Goal: Task Accomplishment & Management: Manage account settings

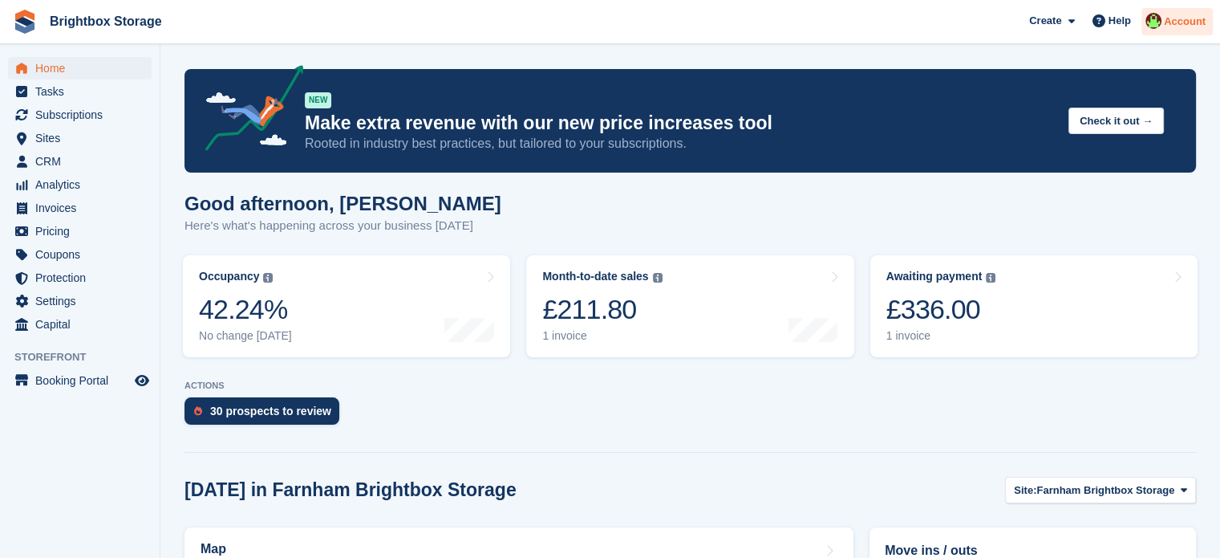
click at [1191, 22] on span "Account" at bounding box center [1185, 22] width 42 height 16
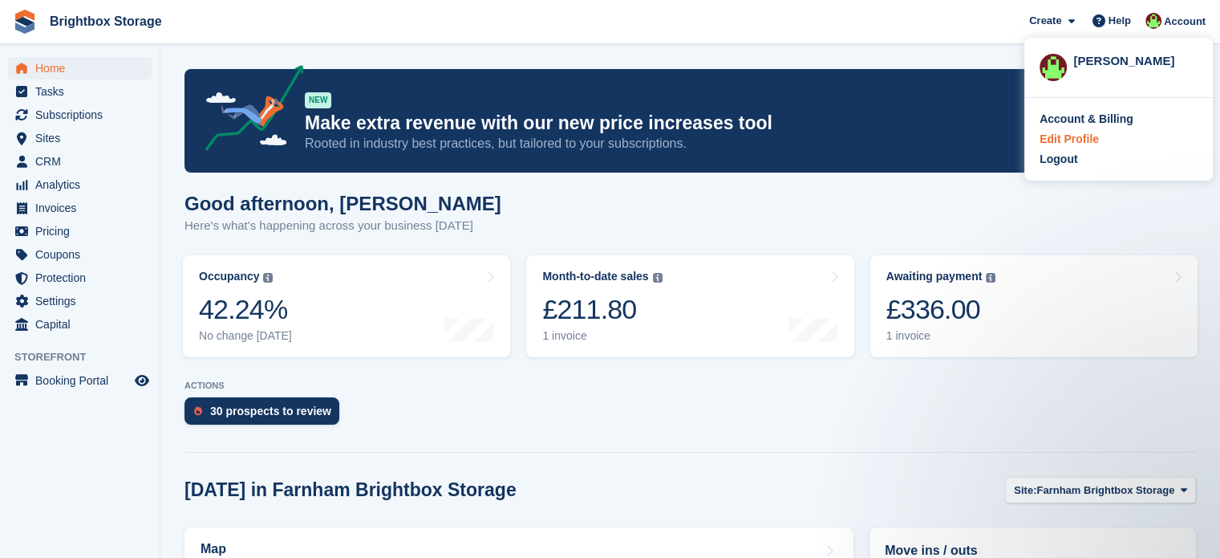
click at [1076, 138] on div "Edit Profile" at bounding box center [1069, 139] width 59 height 17
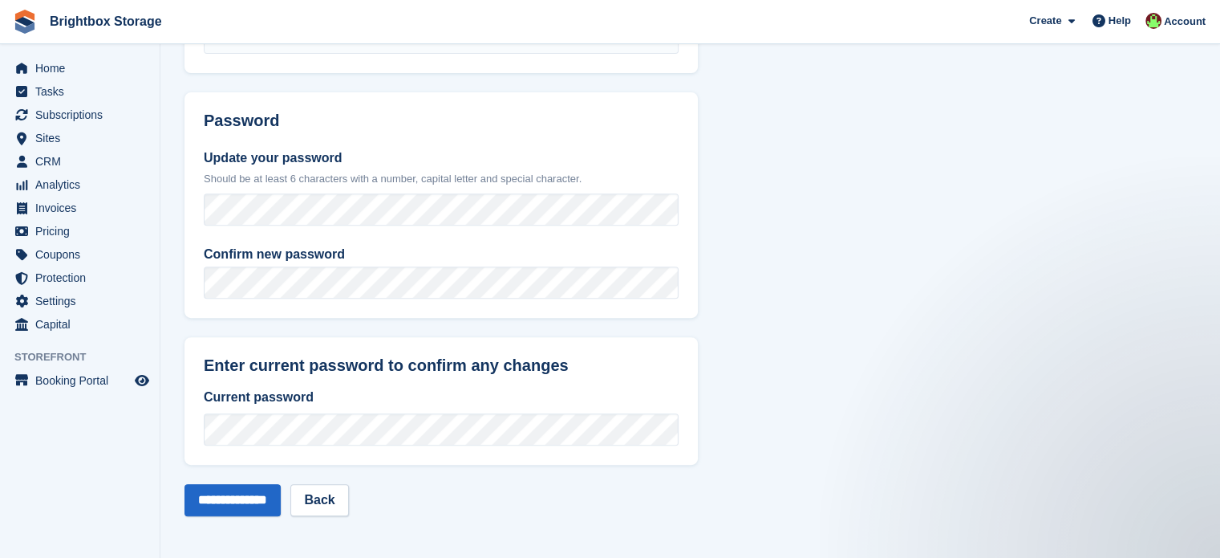
scroll to position [647, 0]
click at [258, 496] on input "**********" at bounding box center [233, 499] width 96 height 32
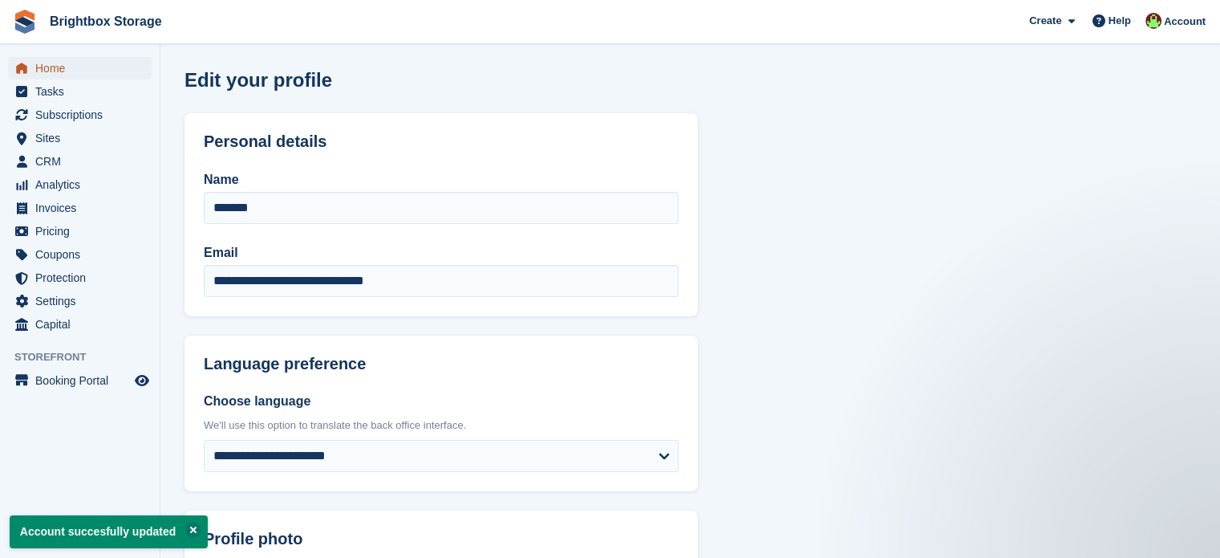
click at [50, 67] on span "Home" at bounding box center [83, 68] width 96 height 22
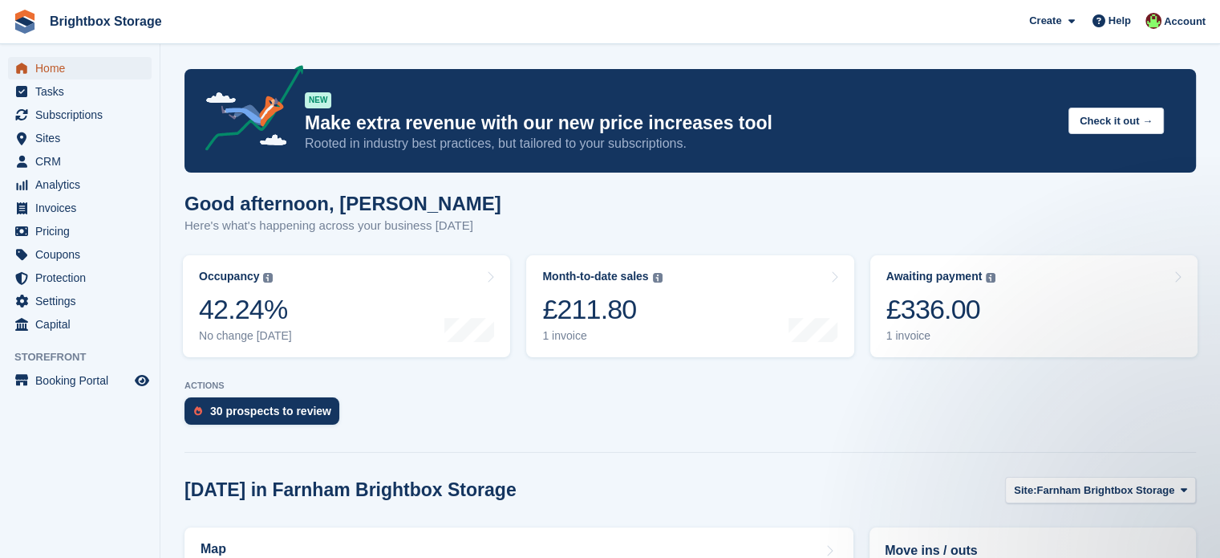
drag, startPoint x: 45, startPoint y: 70, endPoint x: 81, endPoint y: 73, distance: 36.2
click at [46, 70] on span "Home" at bounding box center [83, 68] width 96 height 22
click at [51, 158] on span "CRM" at bounding box center [83, 161] width 96 height 22
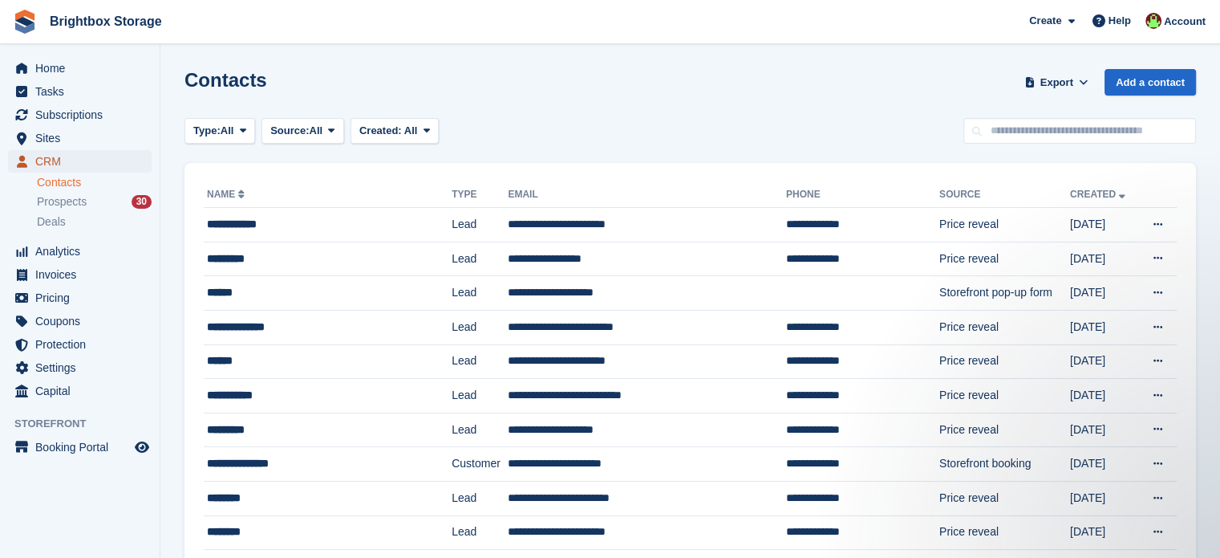
click at [54, 164] on span "CRM" at bounding box center [83, 161] width 96 height 22
click at [1194, 18] on span "Account" at bounding box center [1185, 22] width 42 height 16
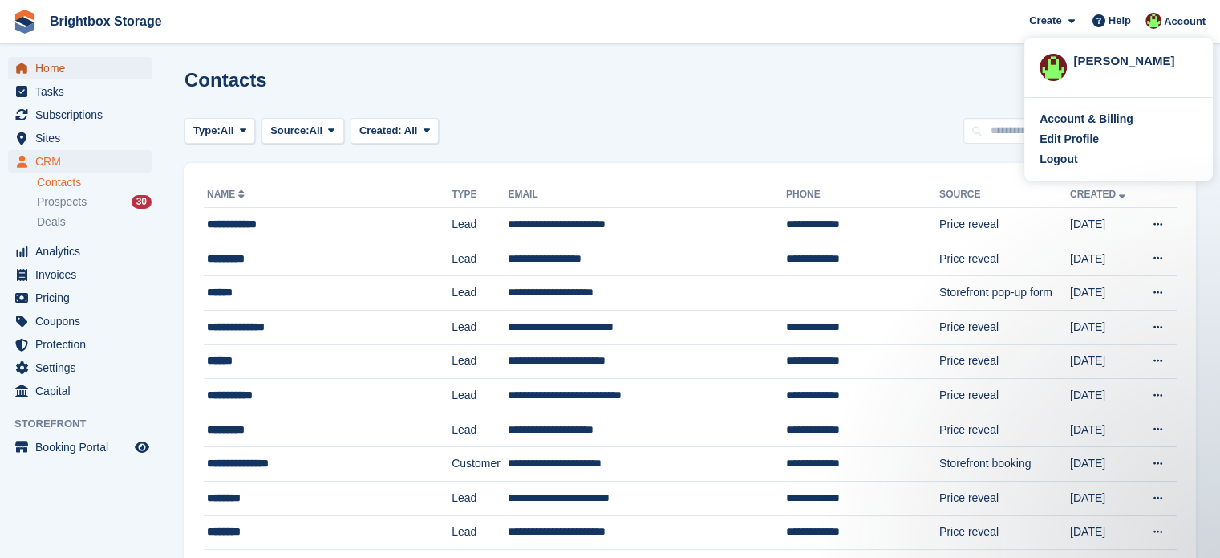
click at [43, 71] on span "Home" at bounding box center [83, 68] width 96 height 22
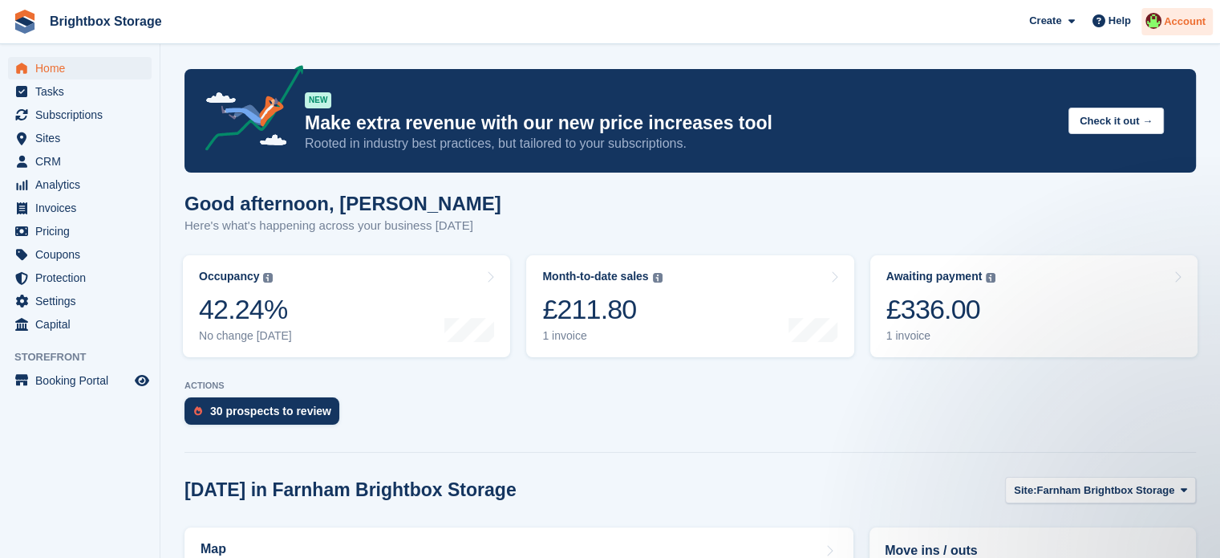
click at [1165, 21] on div "Account" at bounding box center [1177, 22] width 71 height 28
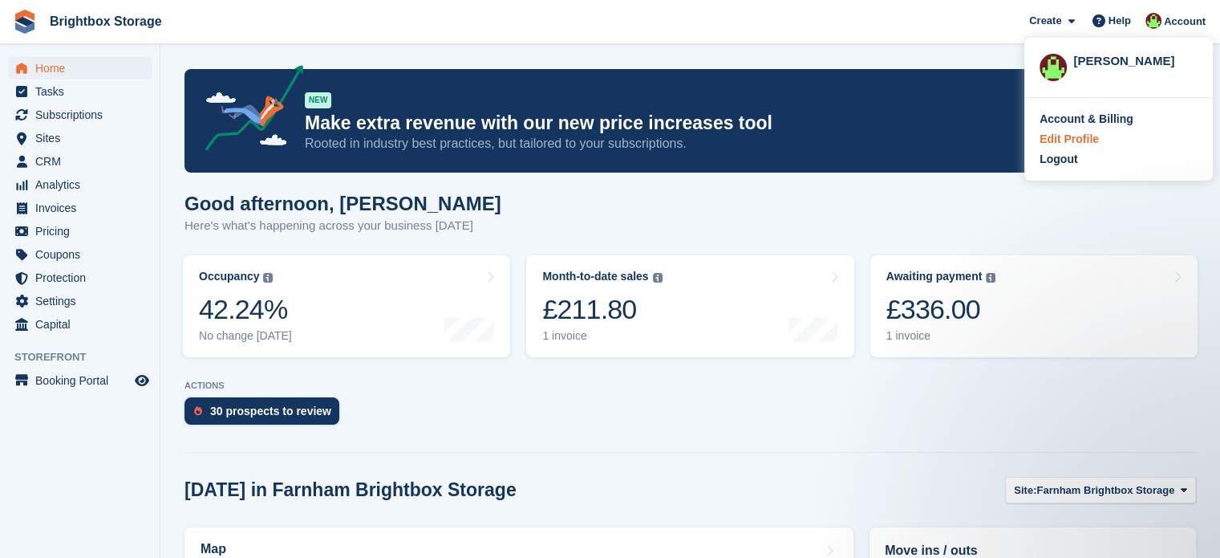
click at [1078, 139] on div "Edit Profile" at bounding box center [1069, 139] width 59 height 17
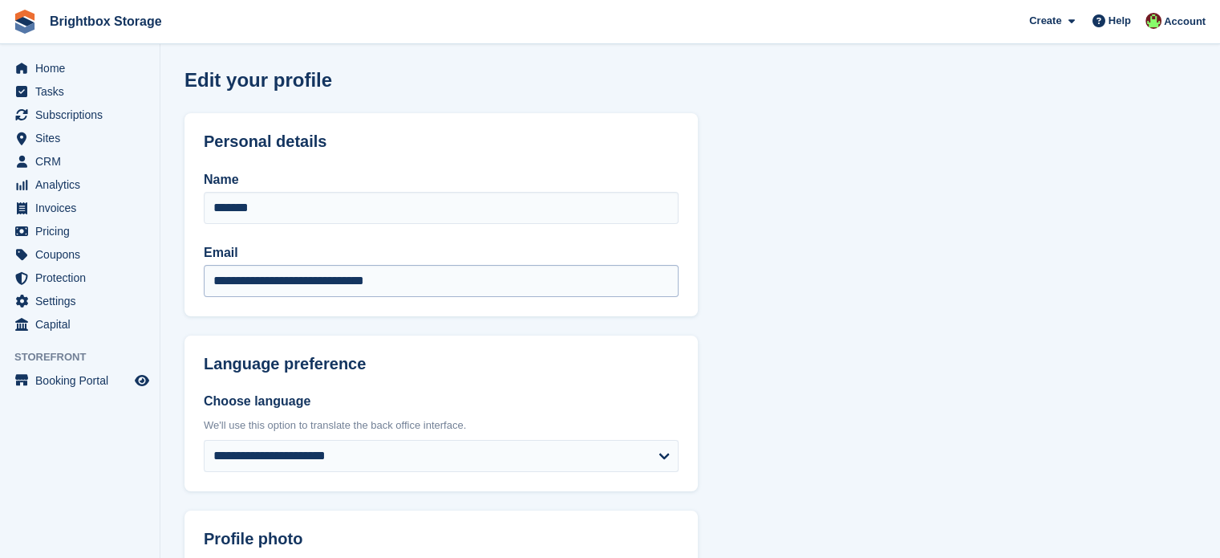
click at [449, 284] on input "**********" at bounding box center [441, 281] width 475 height 32
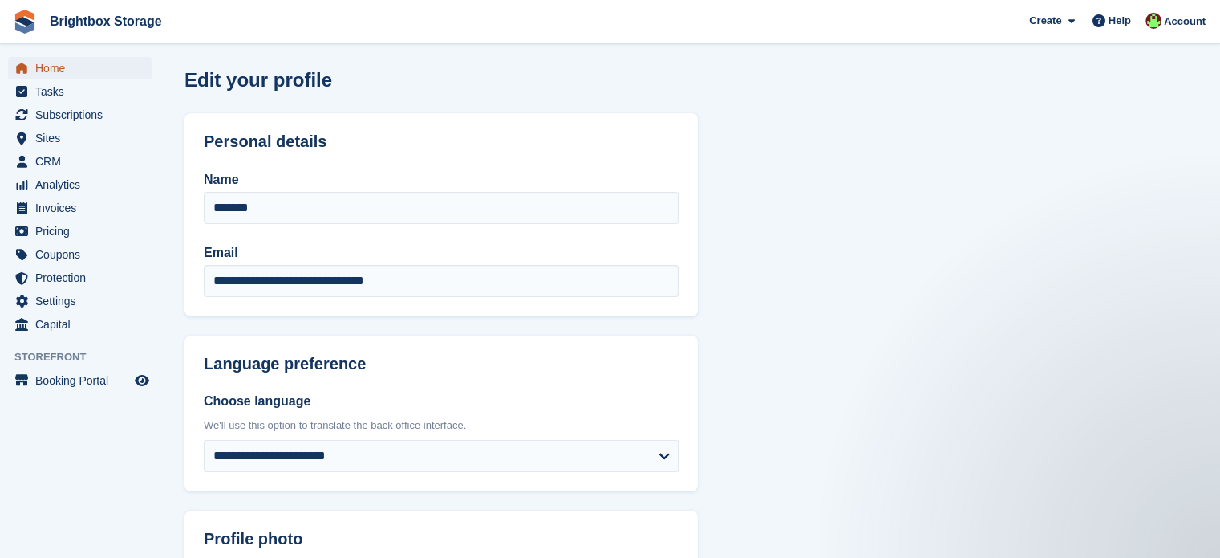
click at [55, 67] on span "Home" at bounding box center [83, 68] width 96 height 22
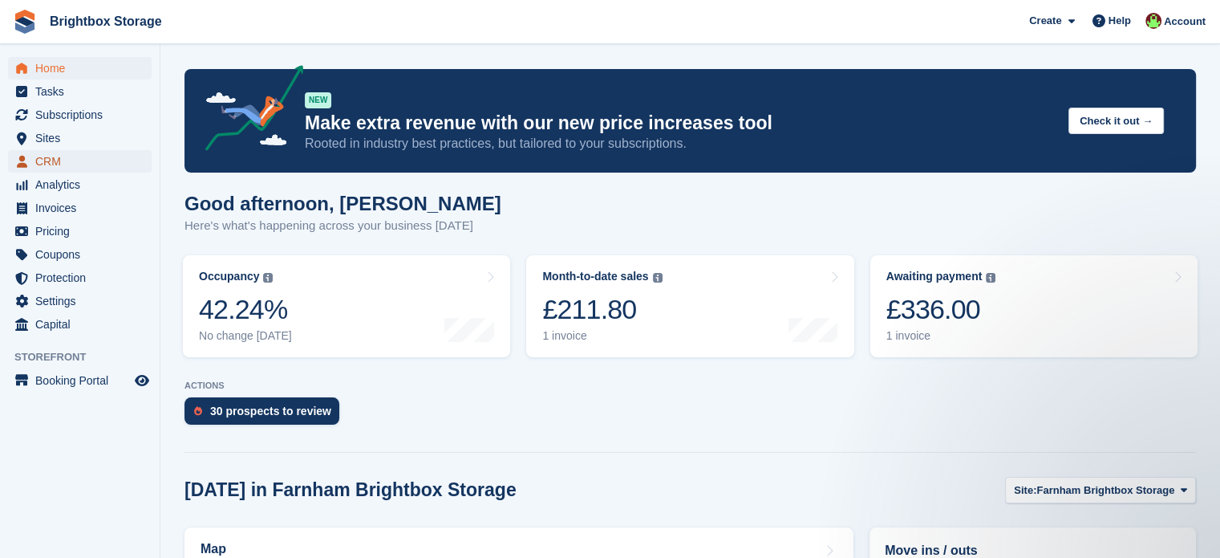
click at [58, 160] on span "CRM" at bounding box center [83, 161] width 96 height 22
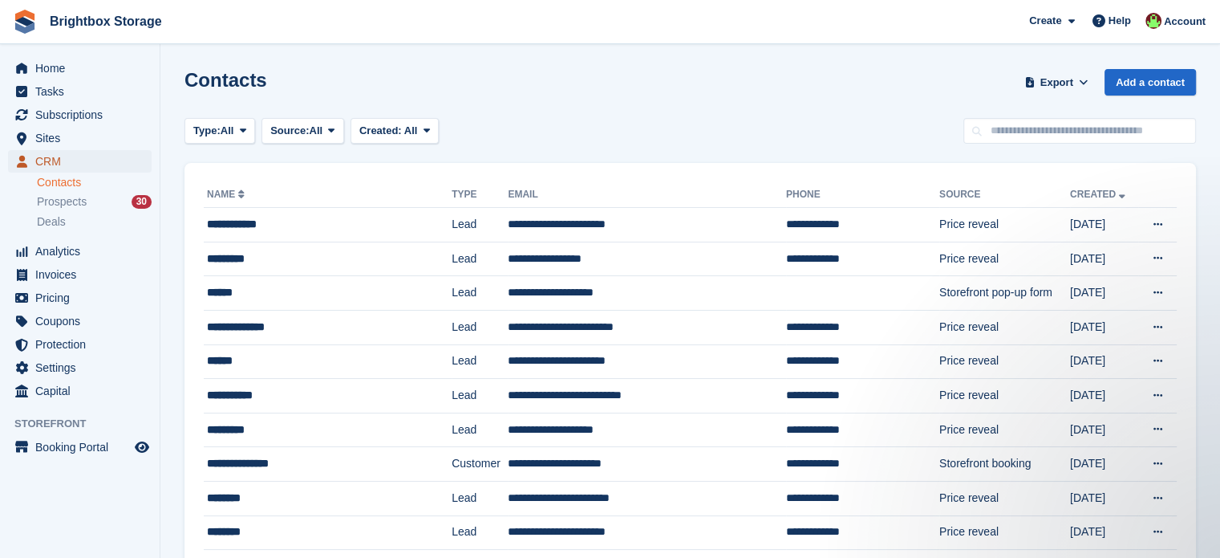
click at [44, 158] on span "CRM" at bounding box center [83, 161] width 96 height 22
click at [48, 66] on span "Home" at bounding box center [83, 68] width 96 height 22
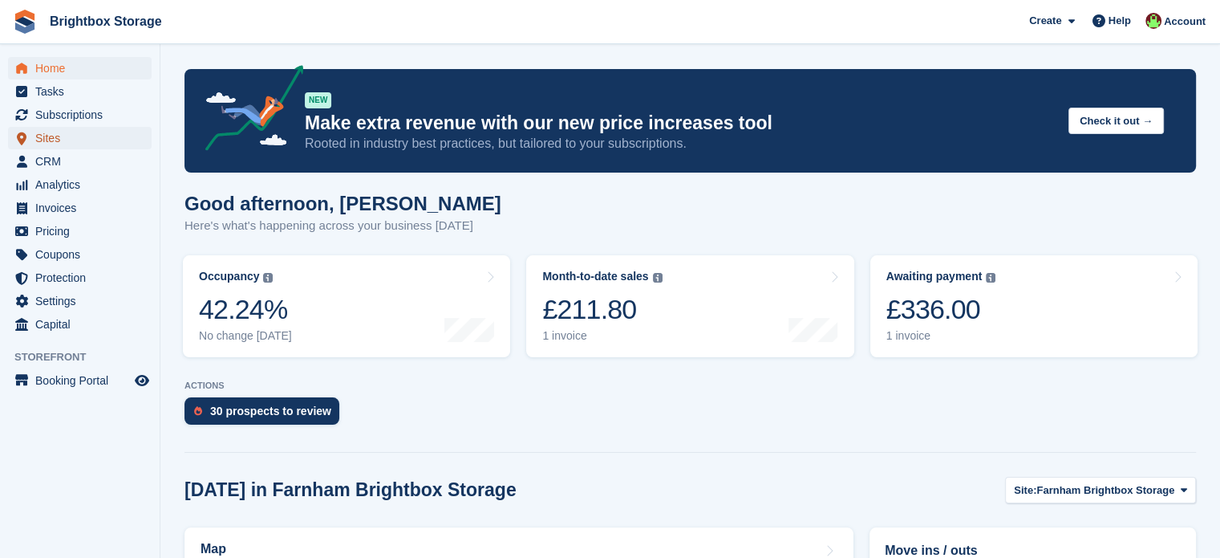
click at [58, 139] on span "Sites" at bounding box center [83, 138] width 96 height 22
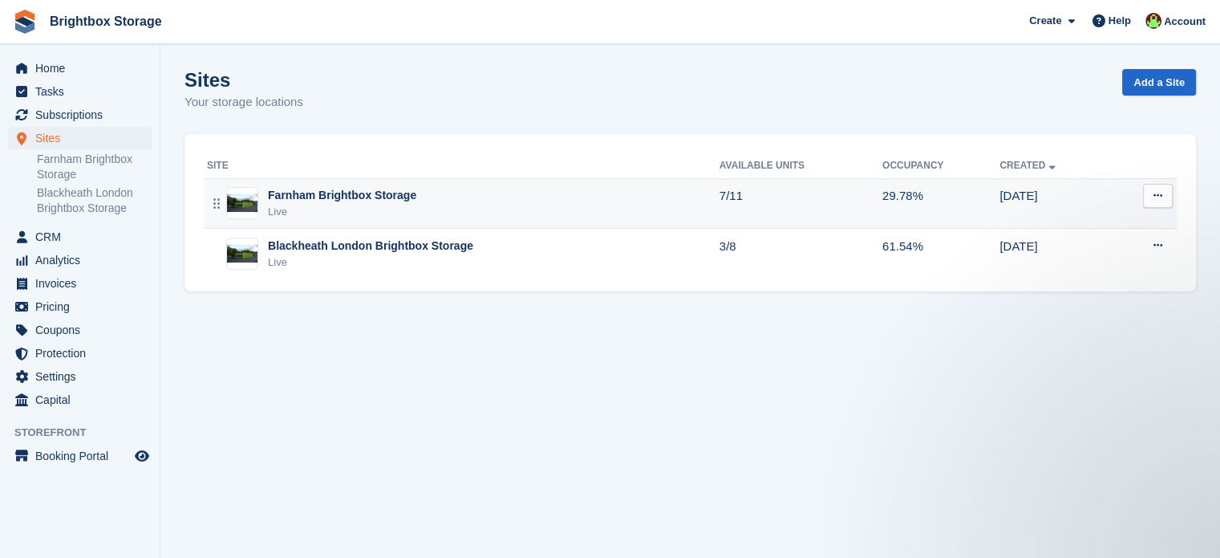
click at [610, 207] on div "Farnham Brightbox Storage Live" at bounding box center [463, 203] width 513 height 33
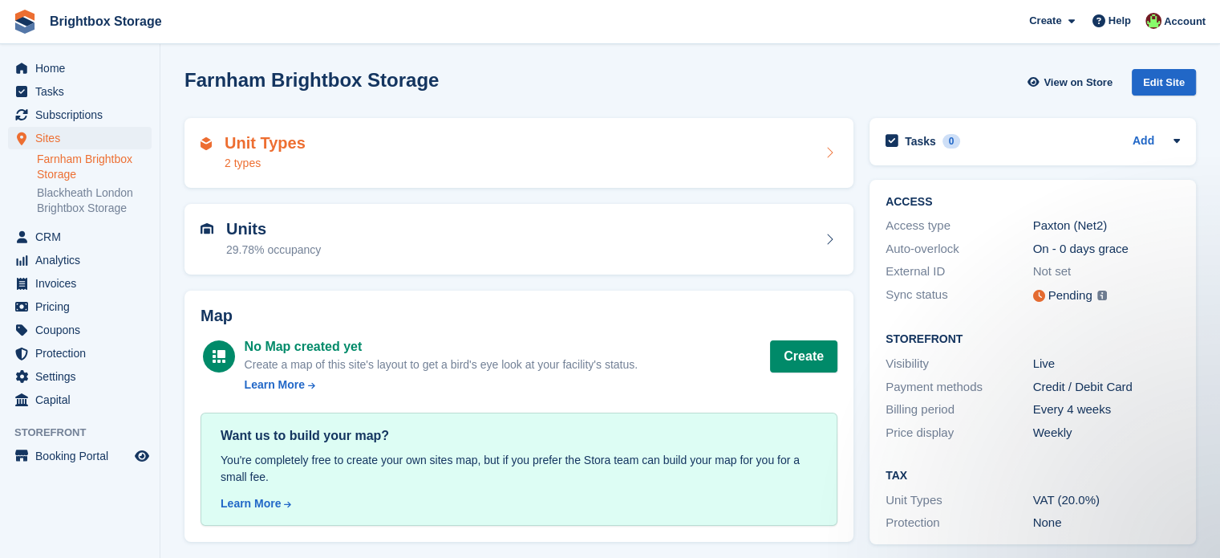
click at [502, 150] on div "Unit Types 2 types" at bounding box center [519, 153] width 637 height 39
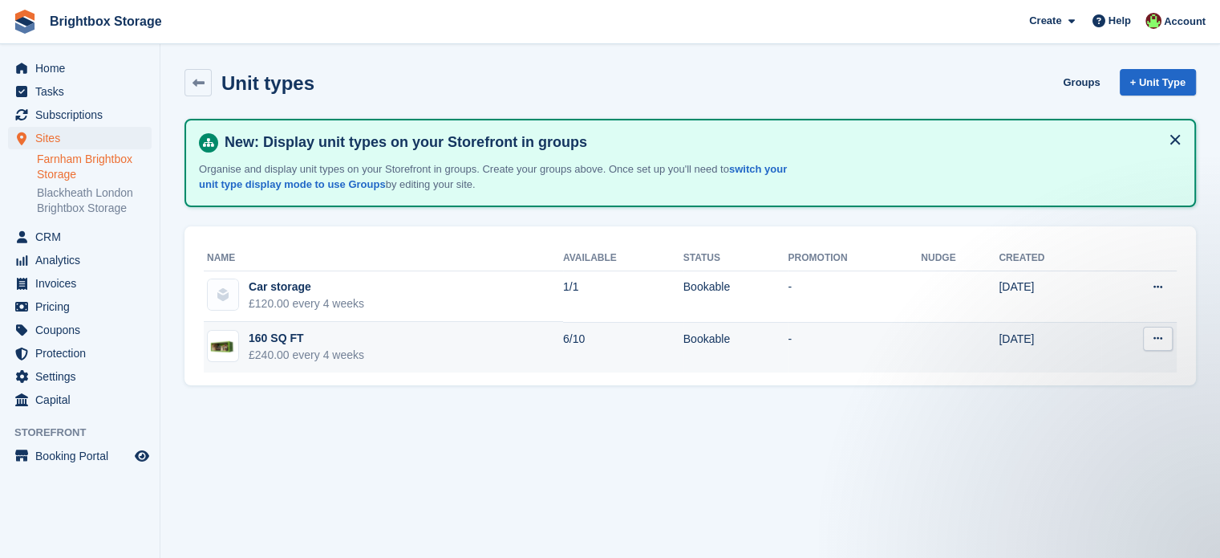
click at [1162, 341] on icon at bounding box center [1158, 338] width 9 height 10
click at [1094, 368] on p "Edit unit type" at bounding box center [1096, 369] width 140 height 21
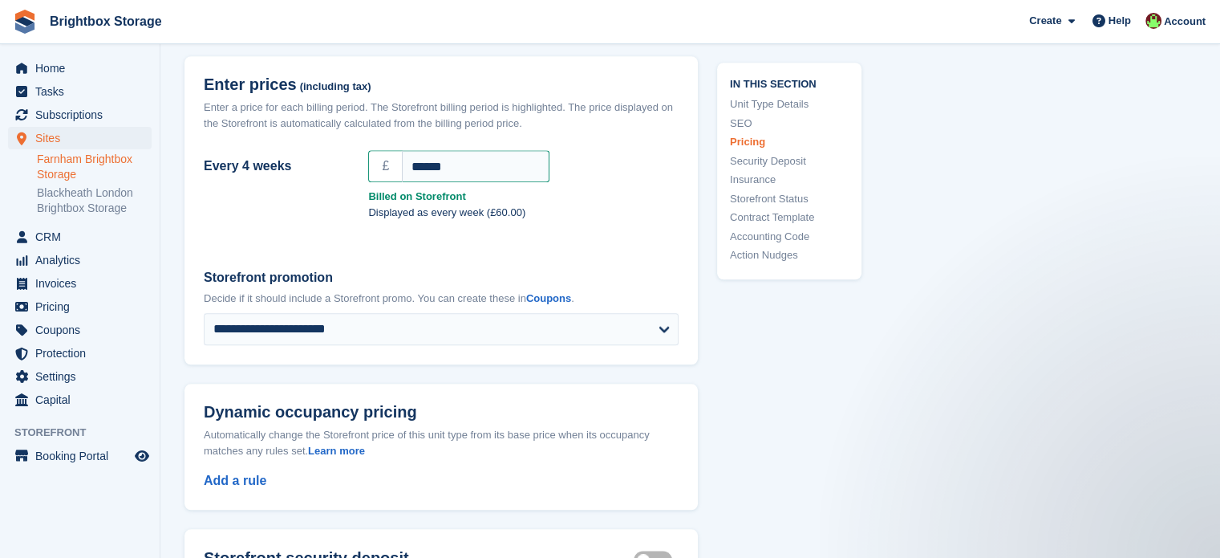
scroll to position [1284, 0]
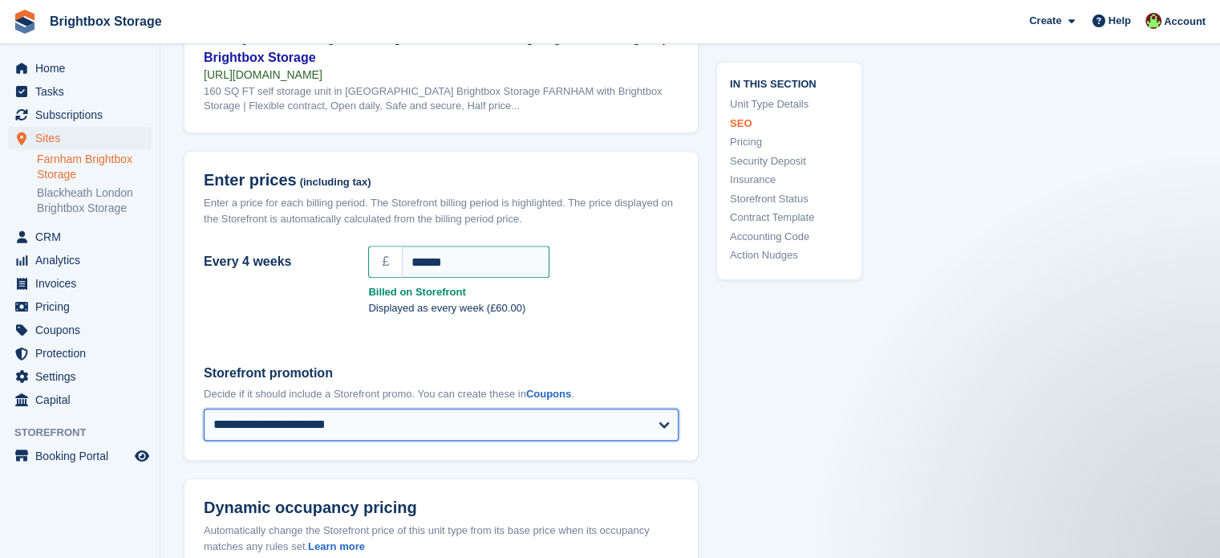
click at [477, 420] on select "**********" at bounding box center [441, 424] width 475 height 32
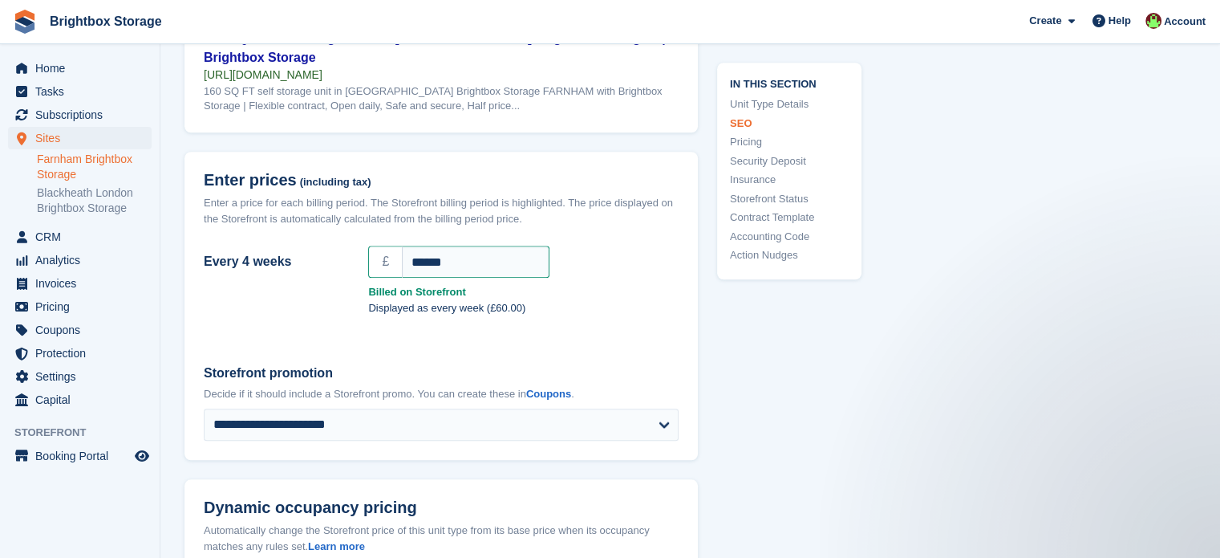
click at [895, 426] on div "**********" at bounding box center [691, 500] width 1012 height 3301
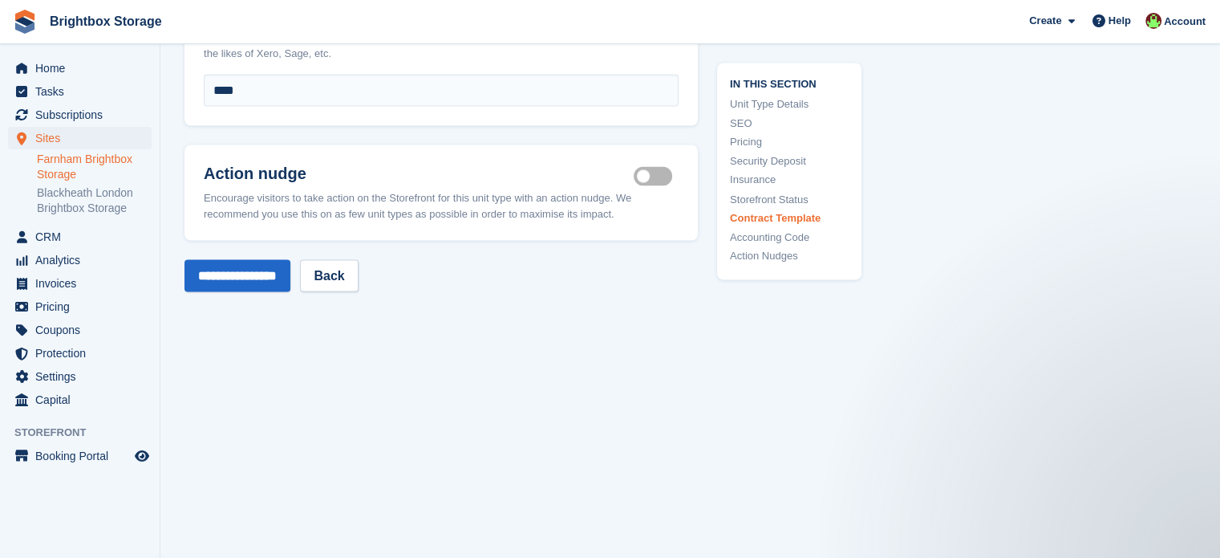
scroll to position [2895, 0]
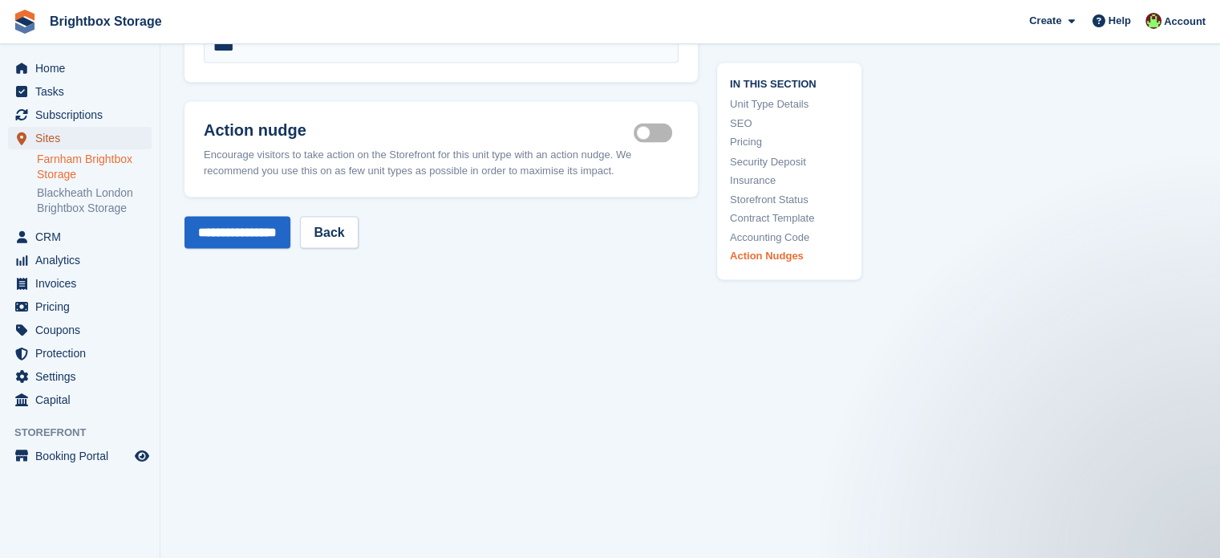
click at [46, 140] on span "Sites" at bounding box center [83, 138] width 96 height 22
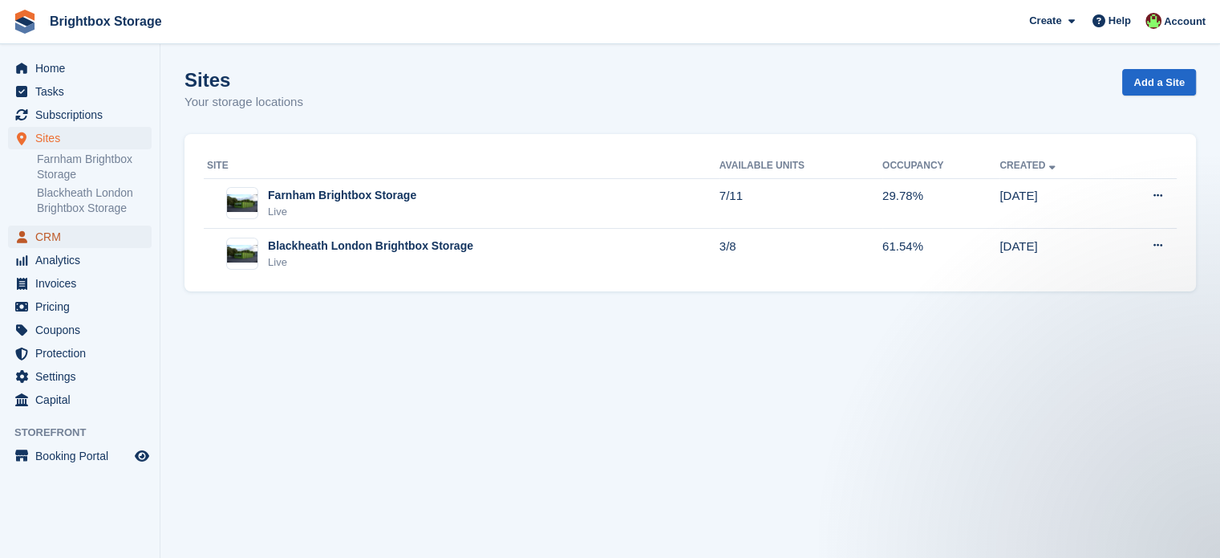
click at [51, 236] on span "CRM" at bounding box center [83, 236] width 96 height 22
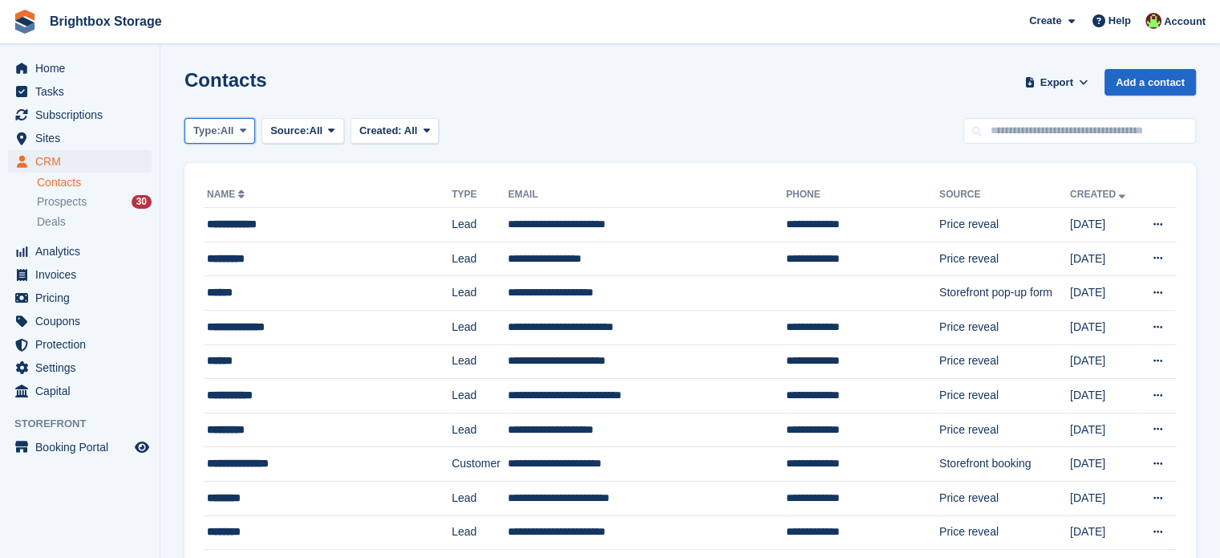
click at [221, 136] on span "Type:" at bounding box center [206, 131] width 27 height 16
click at [250, 230] on link "Customer" at bounding box center [262, 226] width 140 height 29
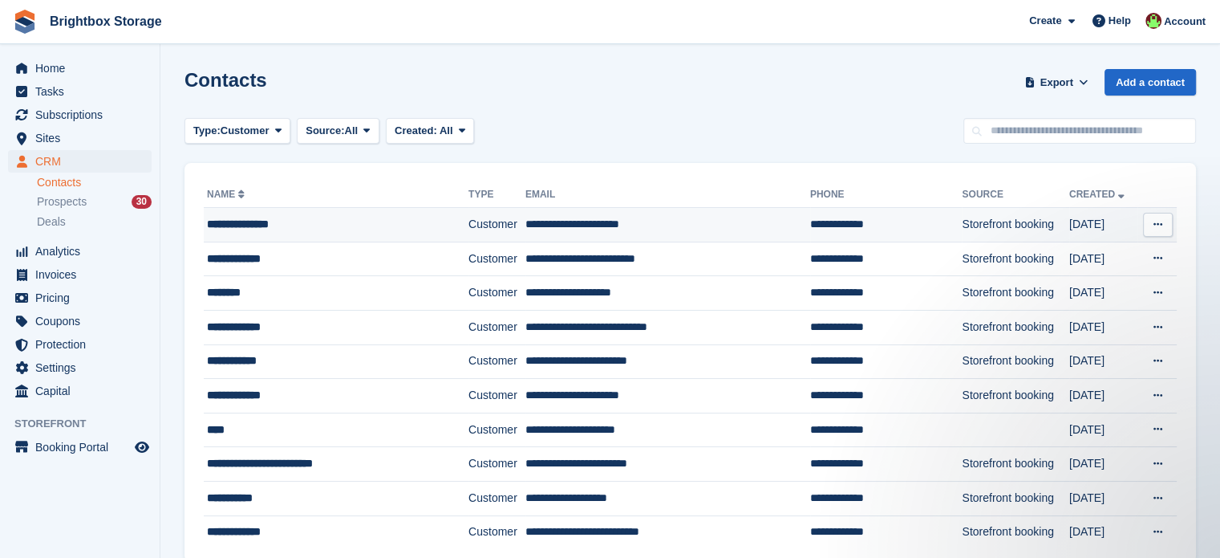
click at [1169, 218] on button at bounding box center [1158, 225] width 30 height 24
click at [404, 223] on div "**********" at bounding box center [319, 224] width 224 height 17
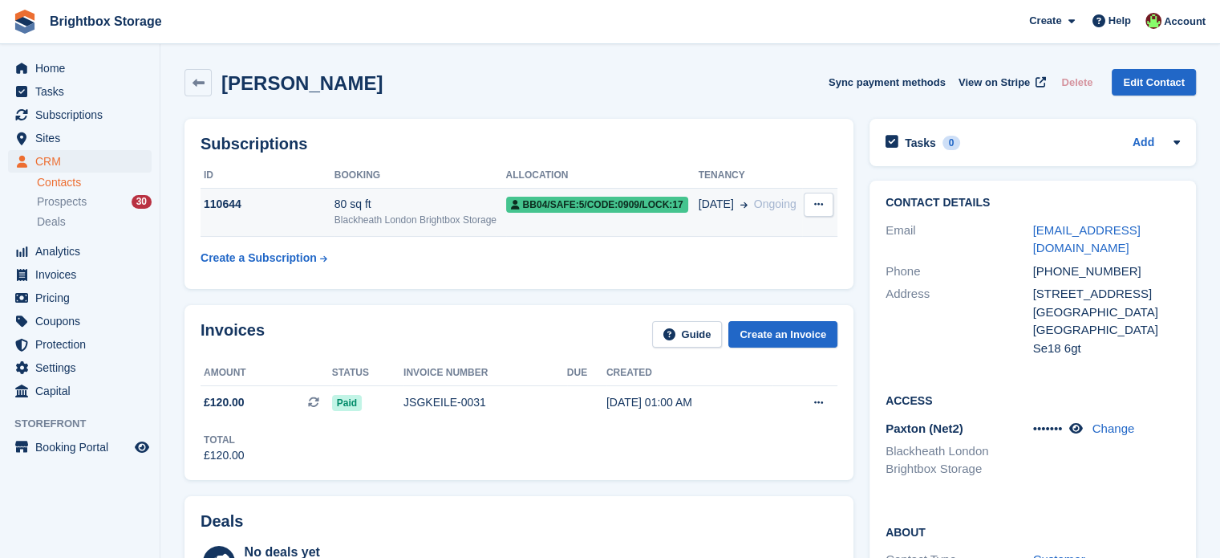
click at [822, 202] on icon at bounding box center [818, 204] width 9 height 10
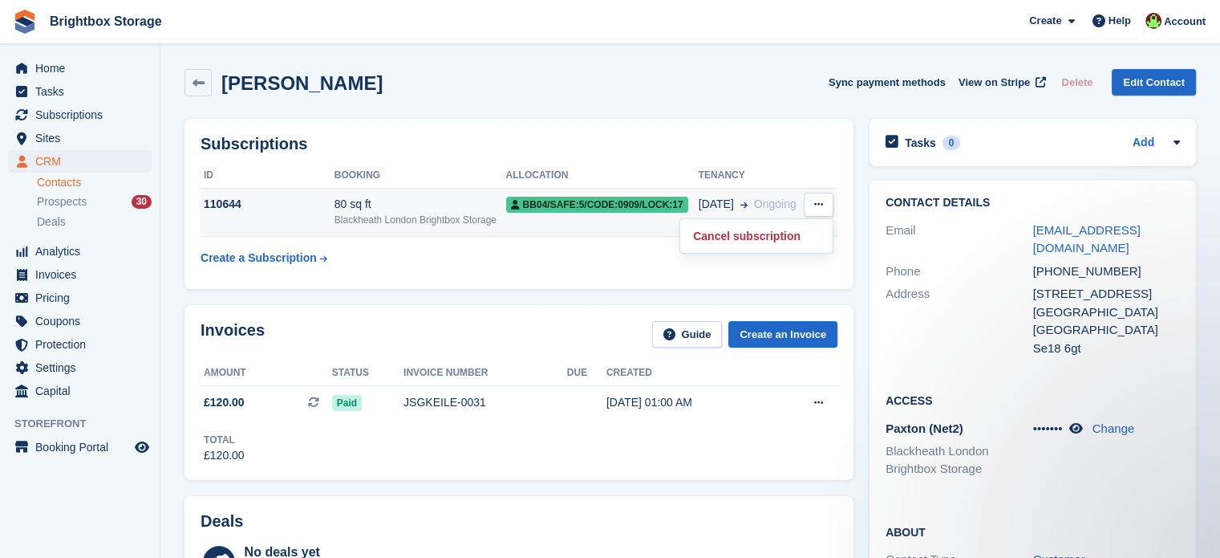
click at [822, 202] on icon at bounding box center [818, 204] width 9 height 10
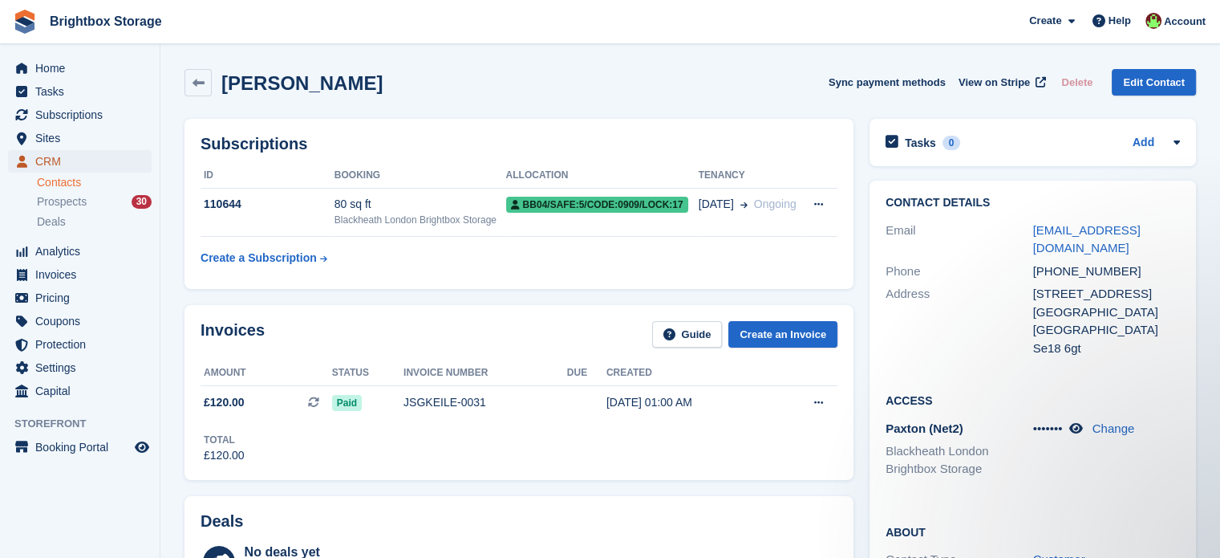
click at [64, 155] on span "CRM" at bounding box center [83, 161] width 96 height 22
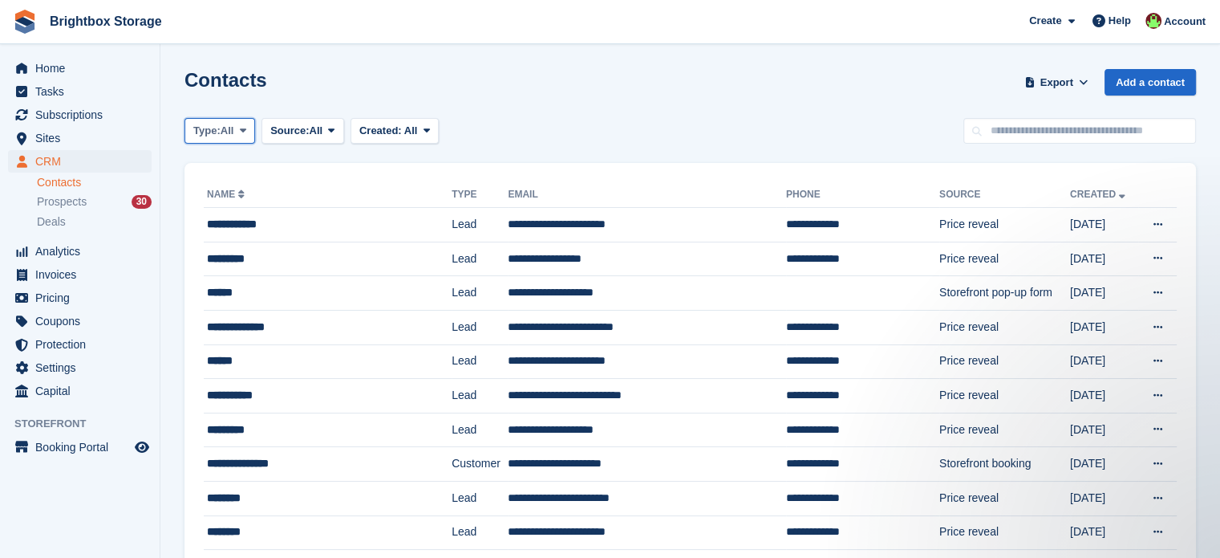
click at [229, 131] on span "All" at bounding box center [228, 131] width 14 height 16
click at [244, 231] on link "Customer" at bounding box center [262, 226] width 140 height 29
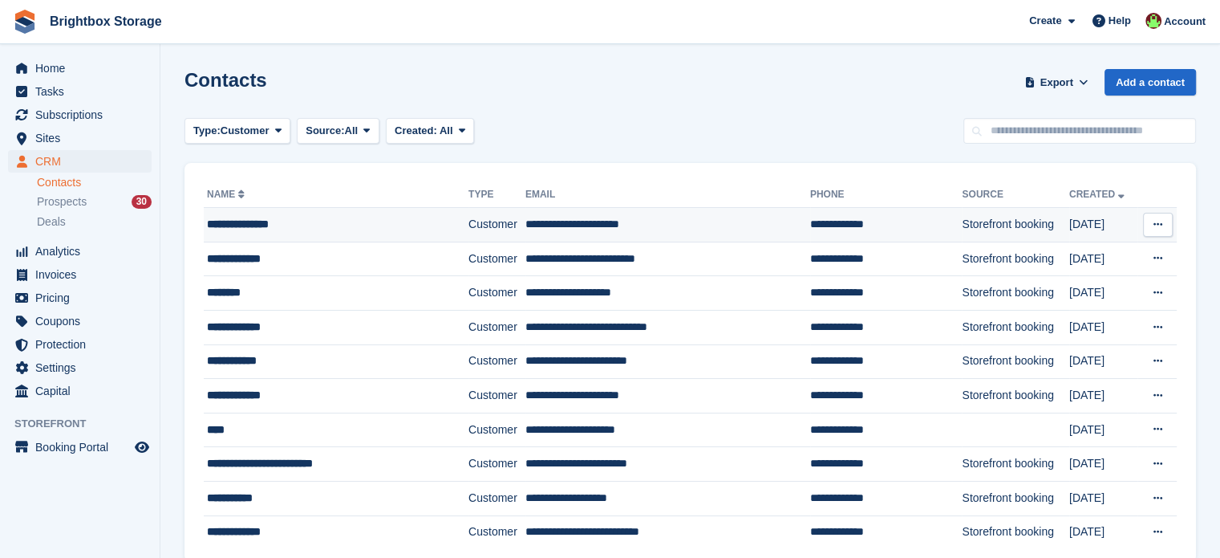
drag, startPoint x: 797, startPoint y: 230, endPoint x: 761, endPoint y: 224, distance: 36.7
click at [744, 225] on td "**********" at bounding box center [668, 225] width 285 height 35
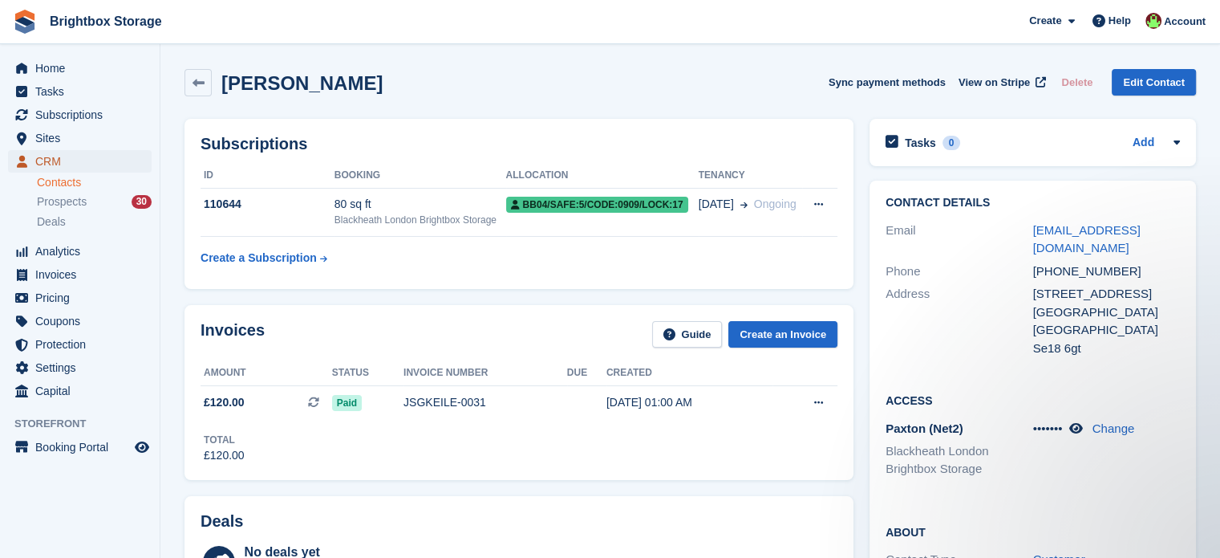
click at [60, 158] on span "CRM" at bounding box center [83, 161] width 96 height 22
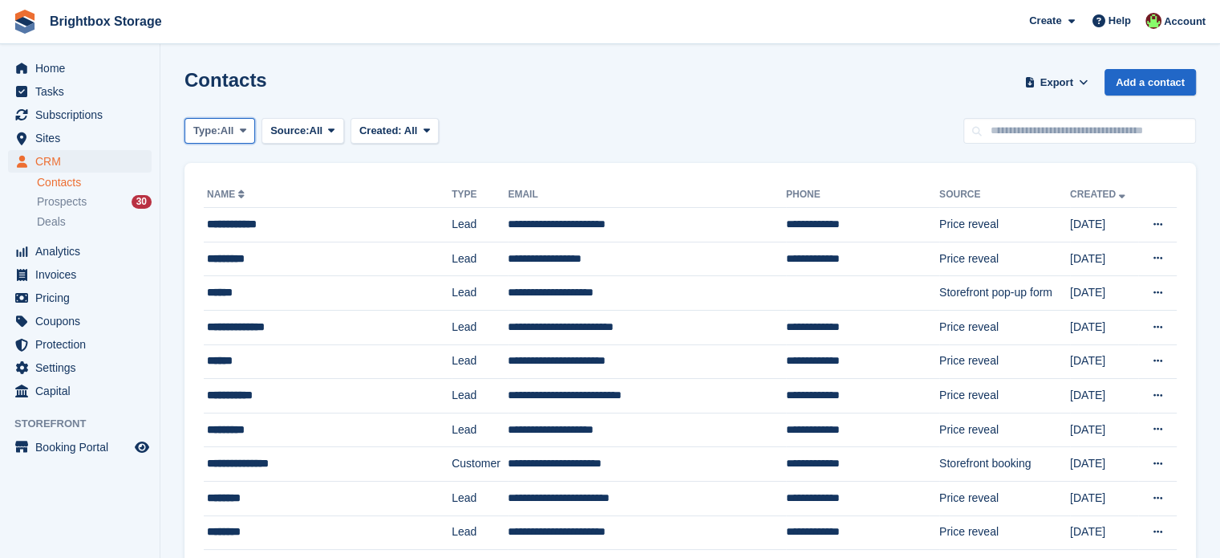
click at [230, 119] on button "Type: All" at bounding box center [220, 131] width 71 height 26
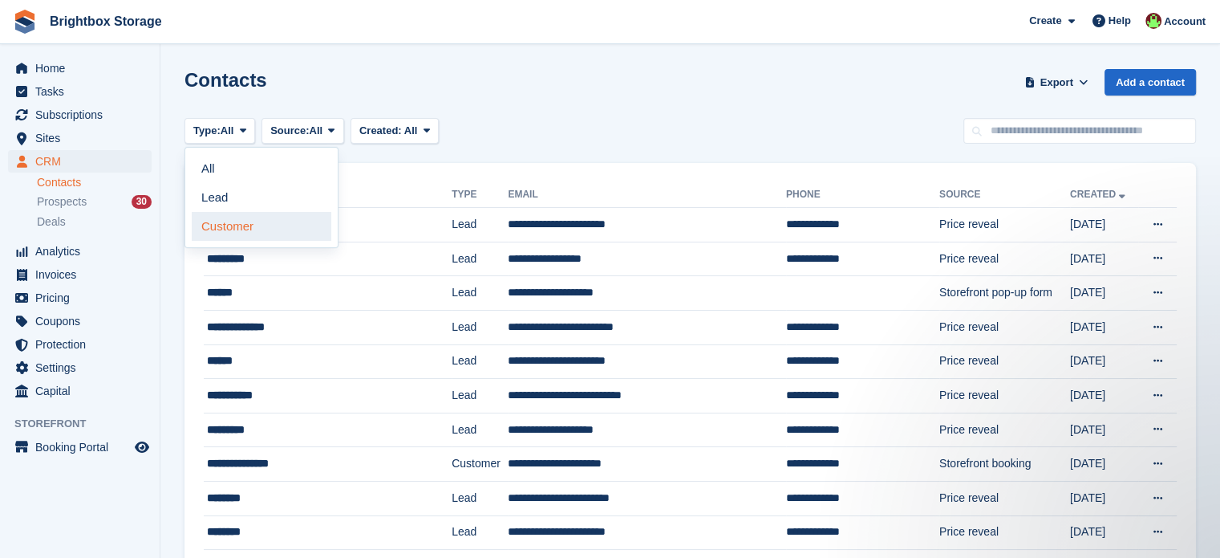
click at [229, 232] on link "Customer" at bounding box center [262, 226] width 140 height 29
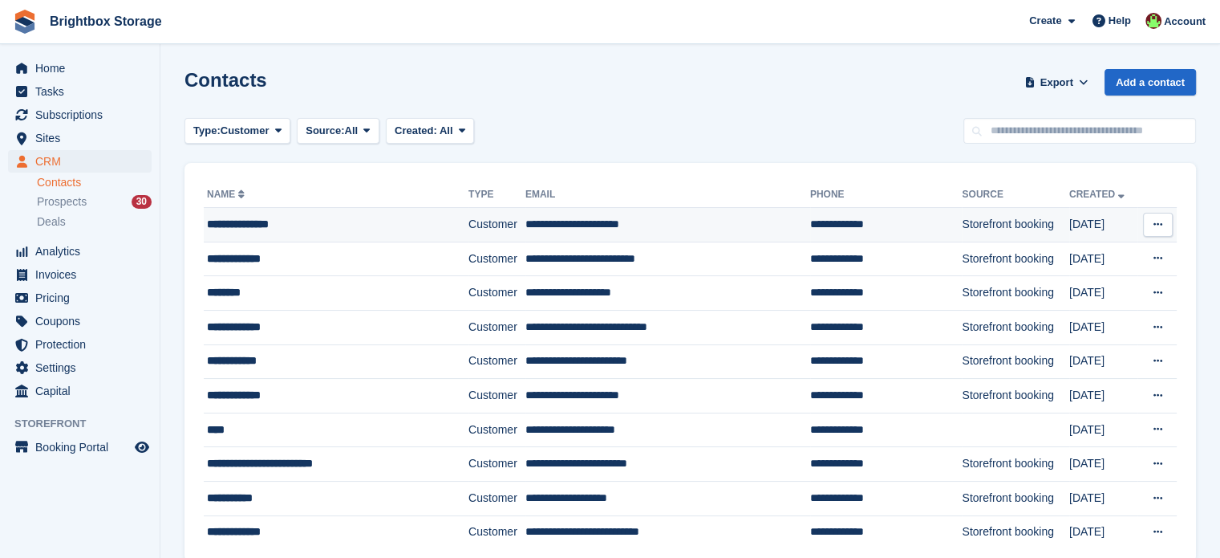
click at [1155, 221] on icon at bounding box center [1158, 224] width 9 height 10
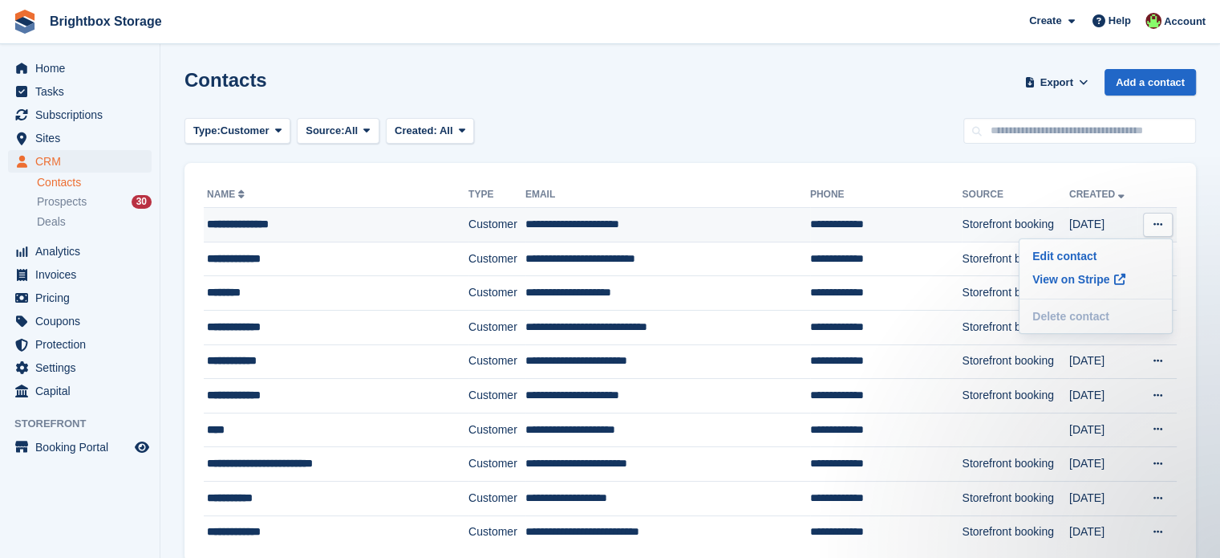
click at [469, 229] on td "Customer" at bounding box center [497, 225] width 57 height 35
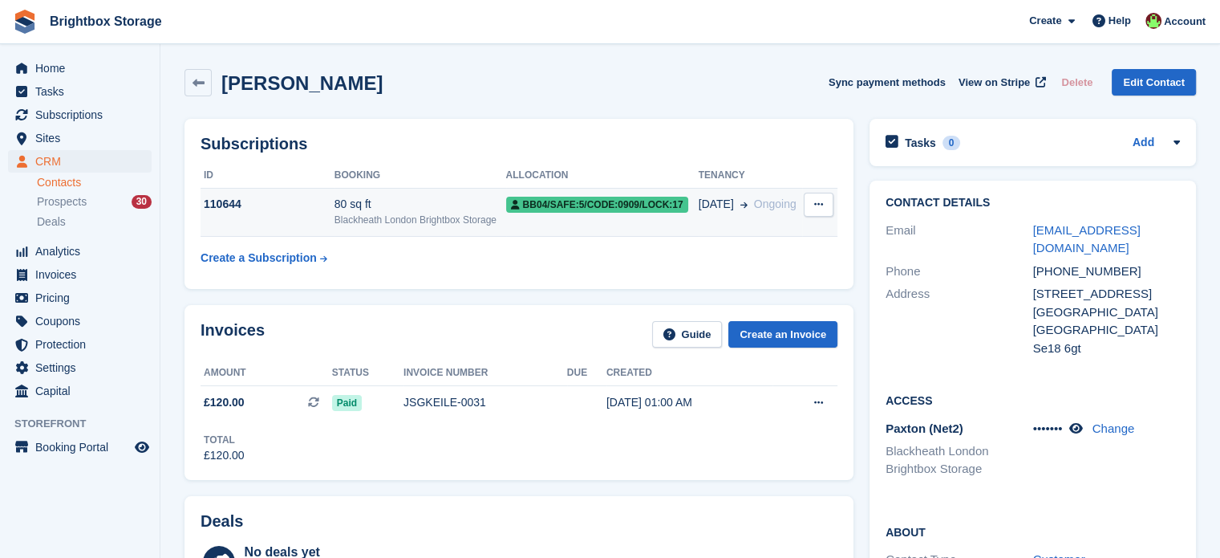
click at [817, 203] on icon at bounding box center [818, 204] width 9 height 10
click at [817, 204] on icon at bounding box center [818, 204] width 9 height 10
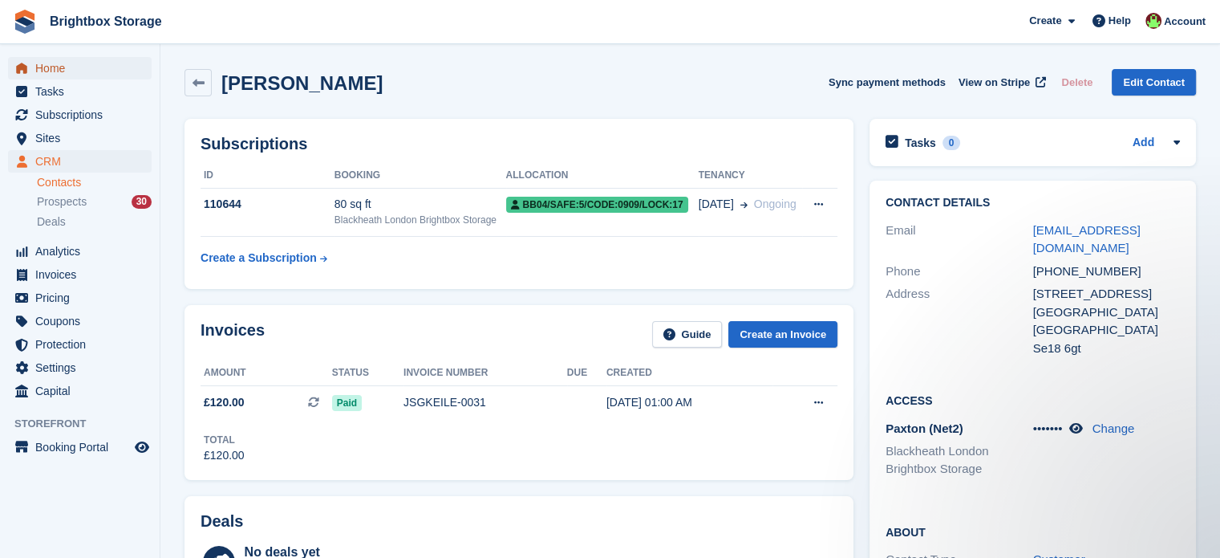
click at [43, 73] on span "Home" at bounding box center [83, 68] width 96 height 22
